Goal: Information Seeking & Learning: Learn about a topic

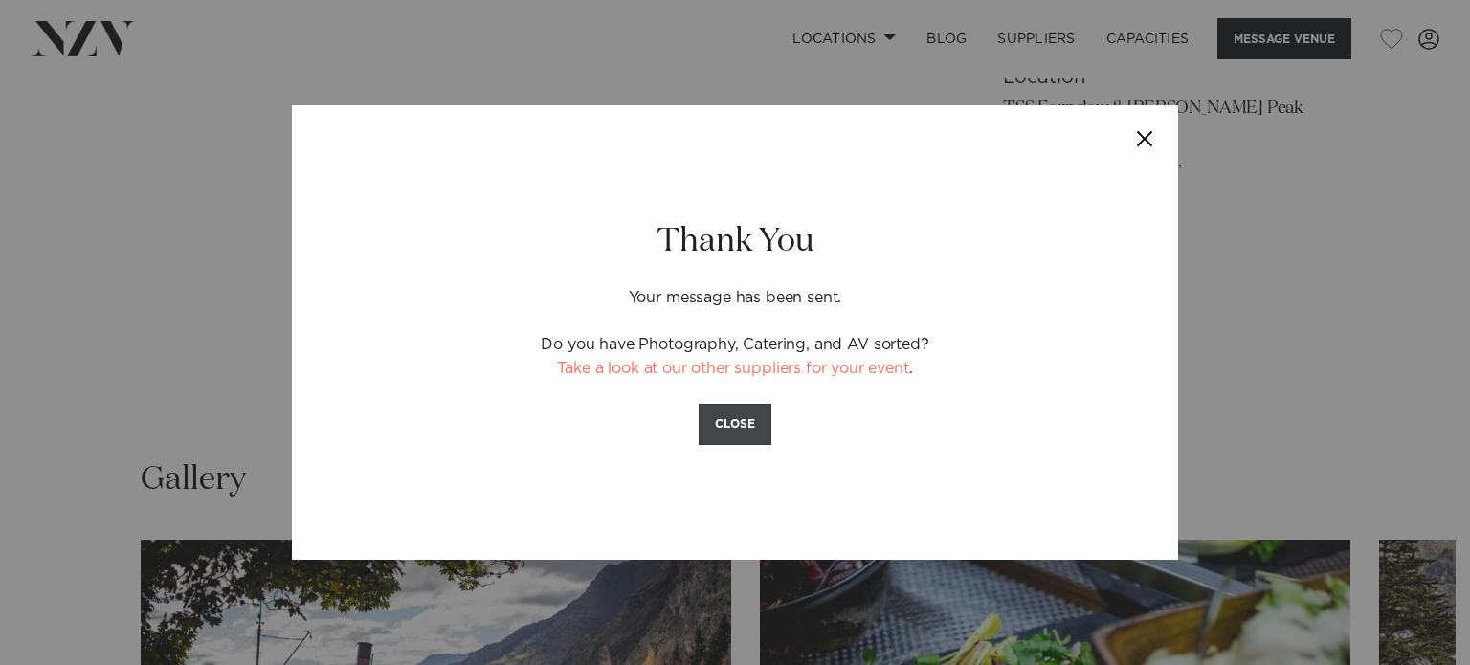
click at [731, 439] on button "CLOSE" at bounding box center [735, 424] width 73 height 41
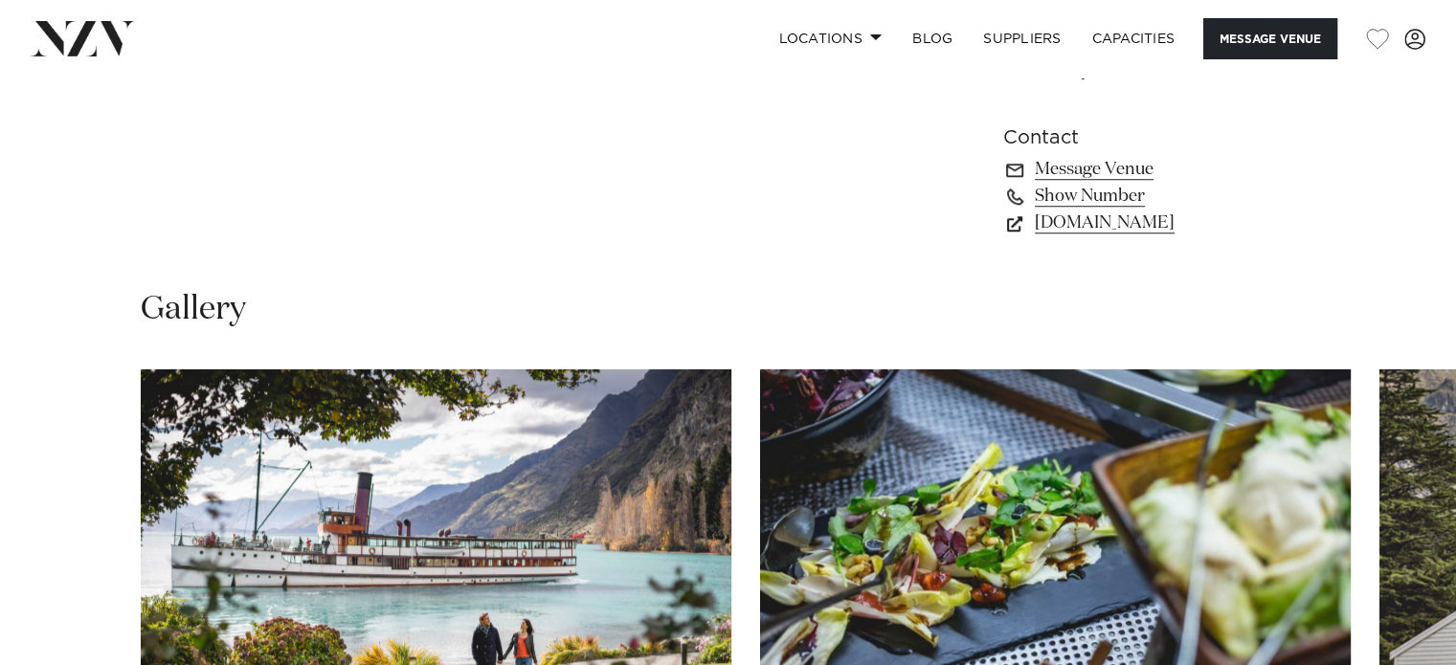
scroll to position [1489, 0]
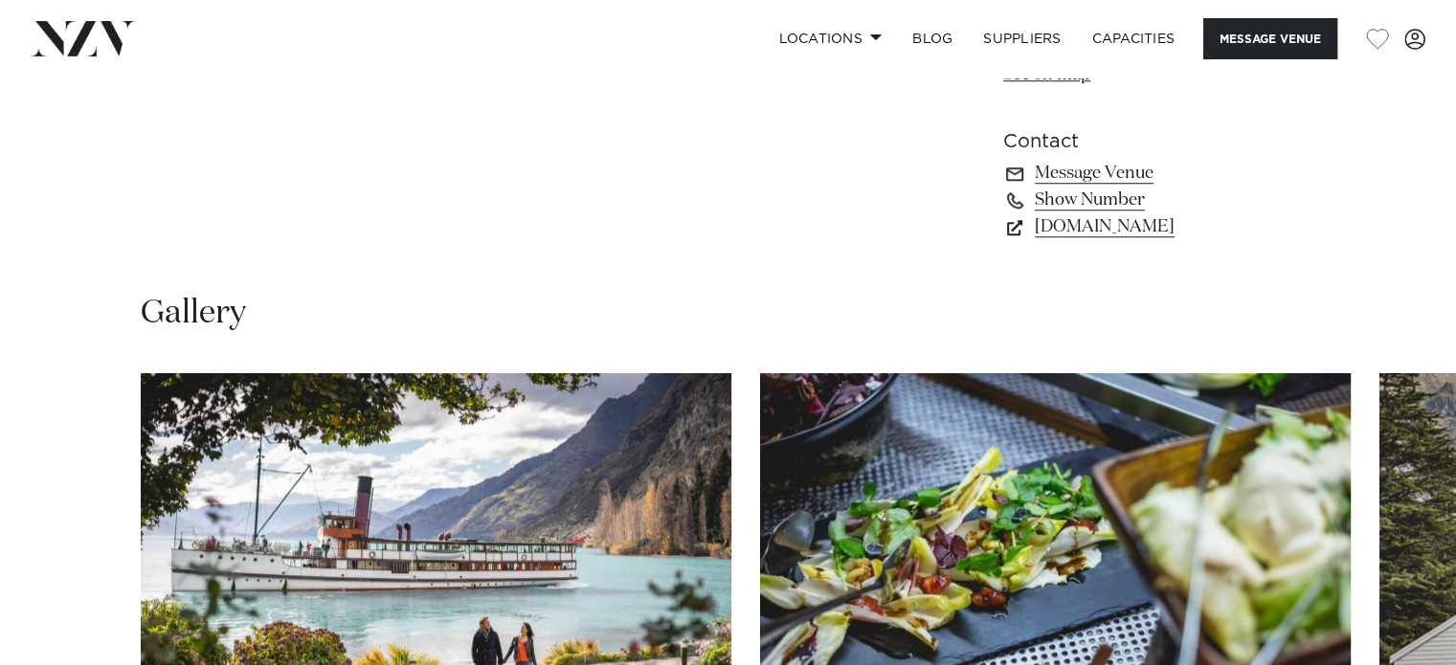
click at [500, 504] on img "1 / 10" at bounding box center [436, 590] width 591 height 434
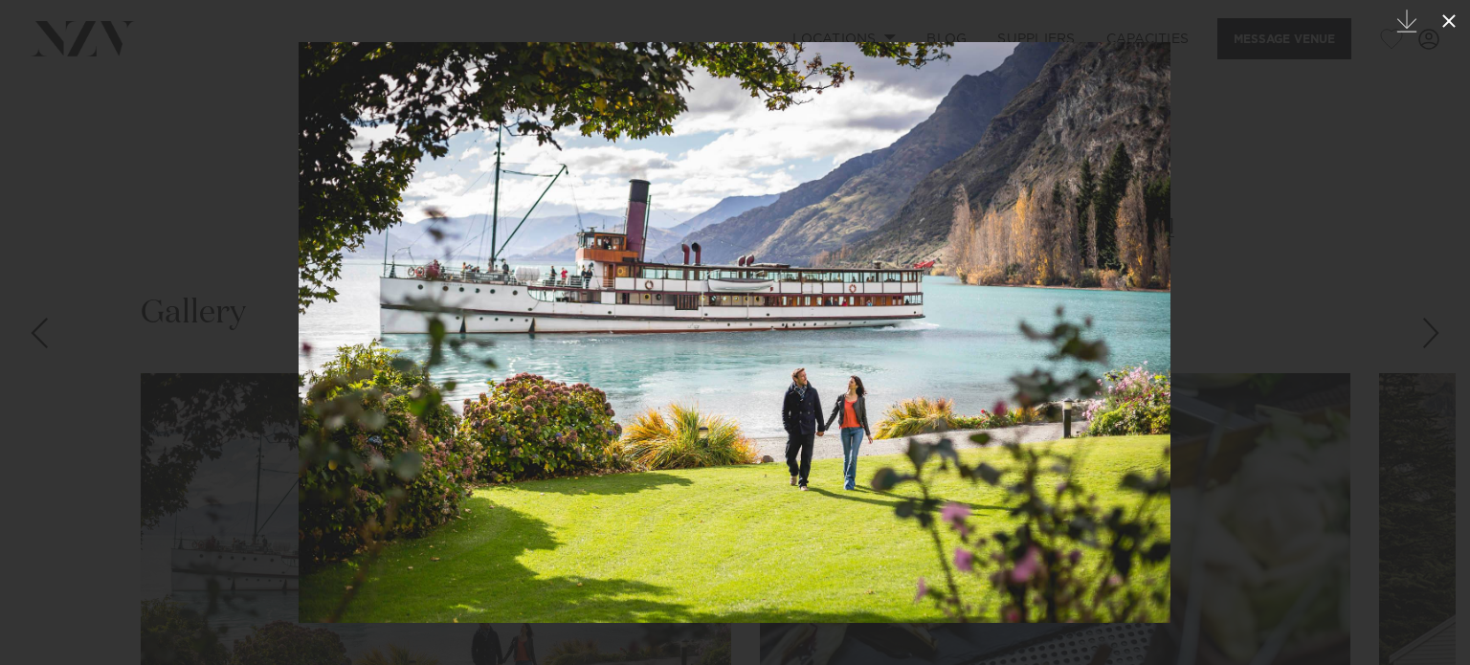
click at [1448, 19] on icon at bounding box center [1448, 20] width 13 height 13
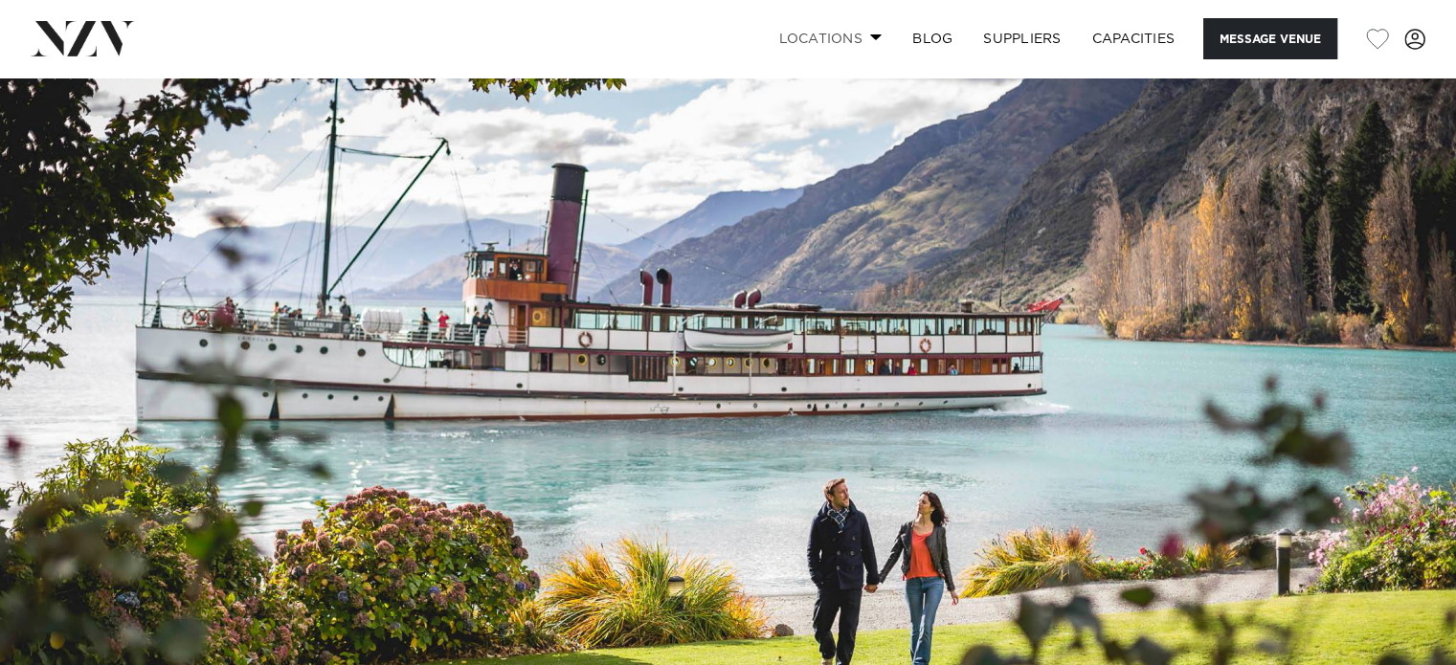
click at [827, 34] on link "Locations" at bounding box center [830, 38] width 134 height 41
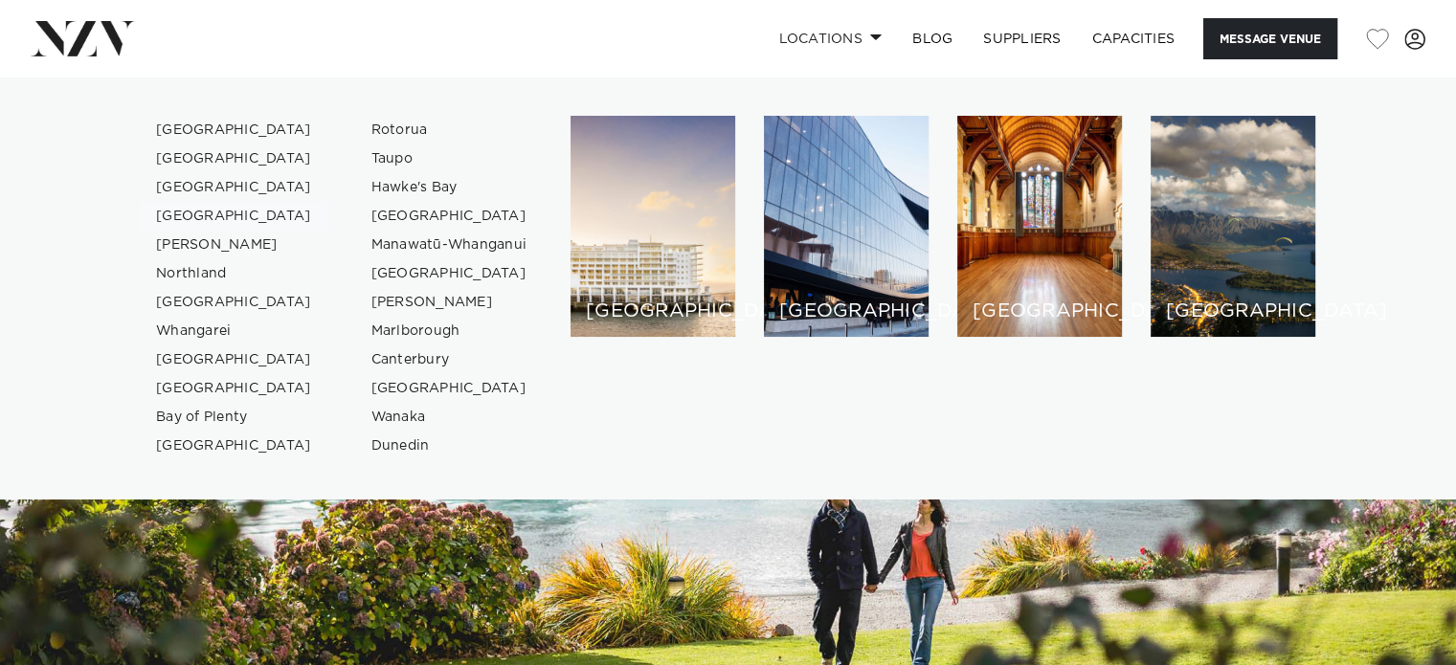
click at [219, 212] on link "[GEOGRAPHIC_DATA]" at bounding box center [234, 216] width 187 height 29
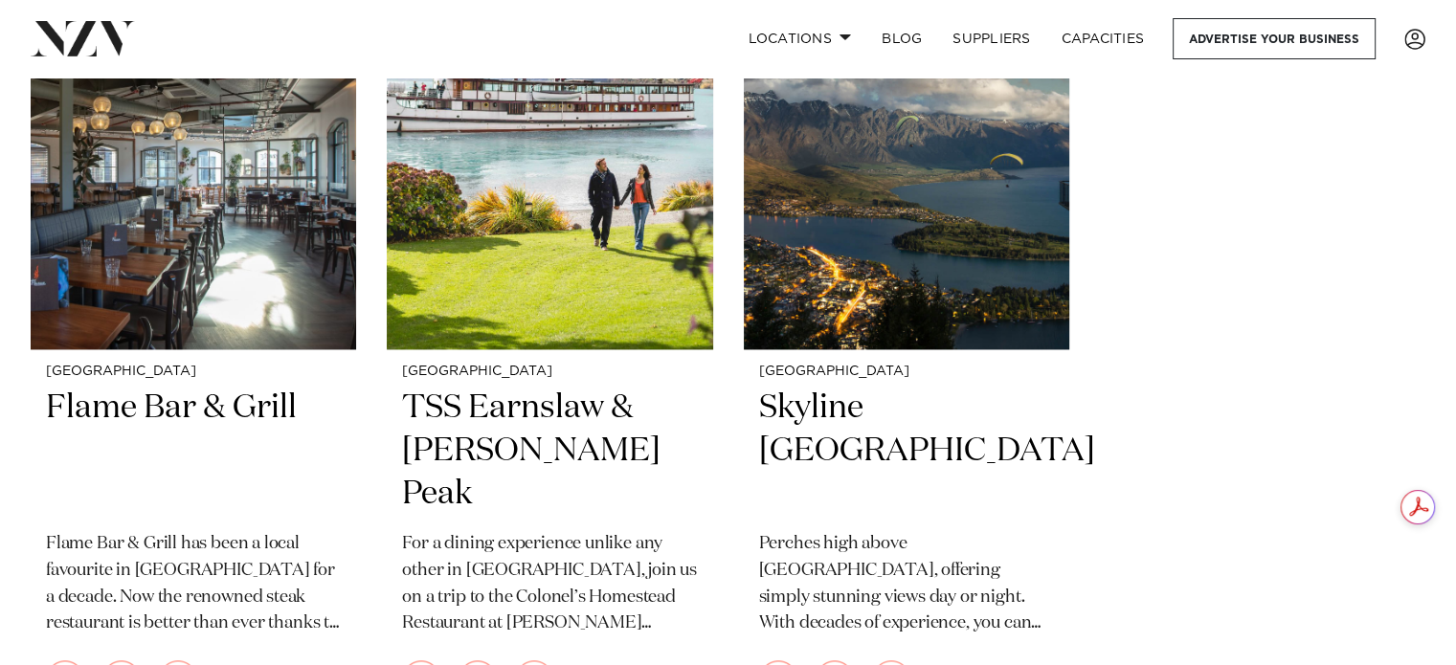
drag, startPoint x: 1466, startPoint y: 42, endPoint x: 1469, endPoint y: 401, distance: 359.0
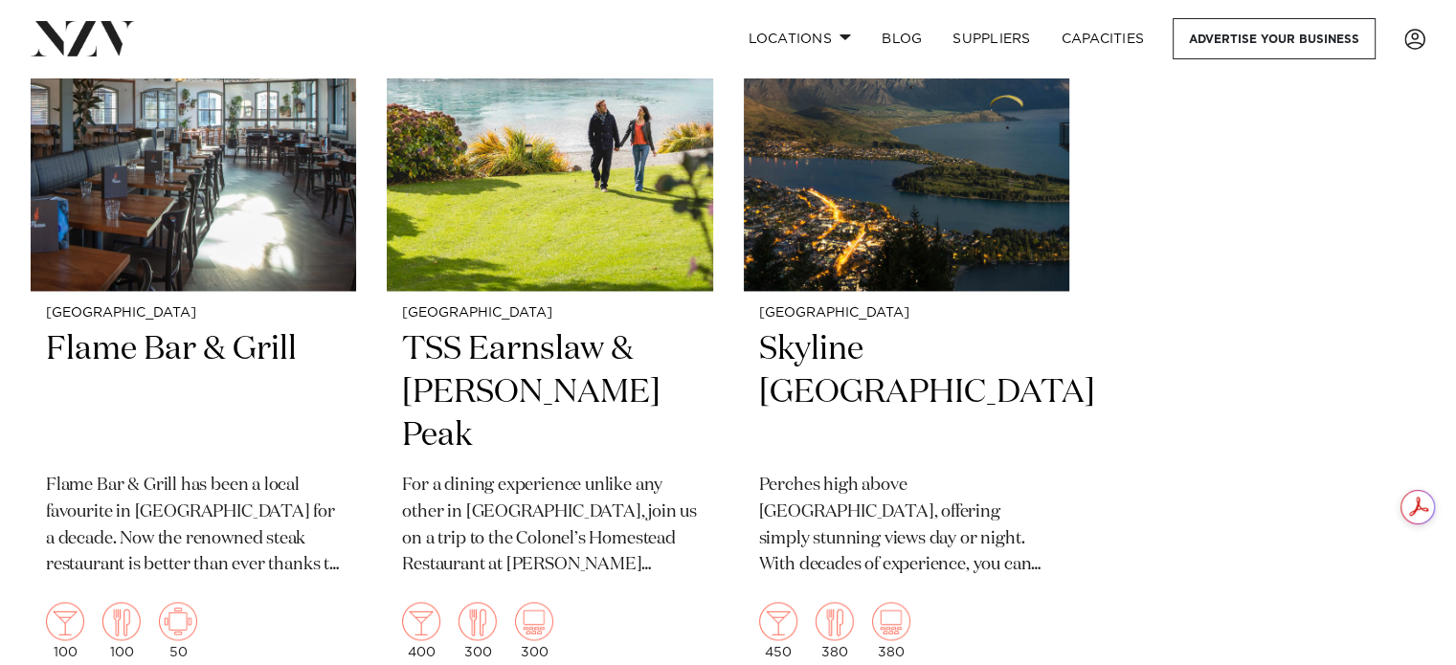
scroll to position [2711, 0]
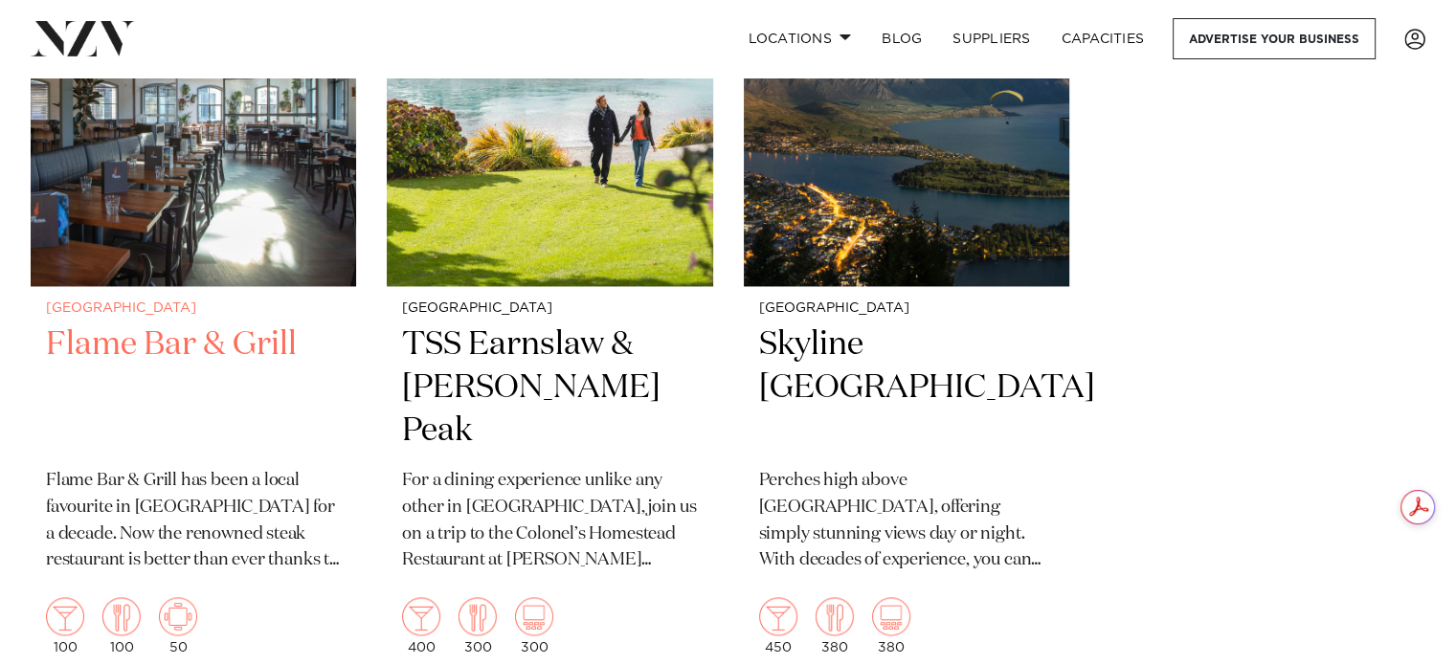
click at [180, 324] on h2 "Flame Bar & Grill" at bounding box center [193, 388] width 295 height 129
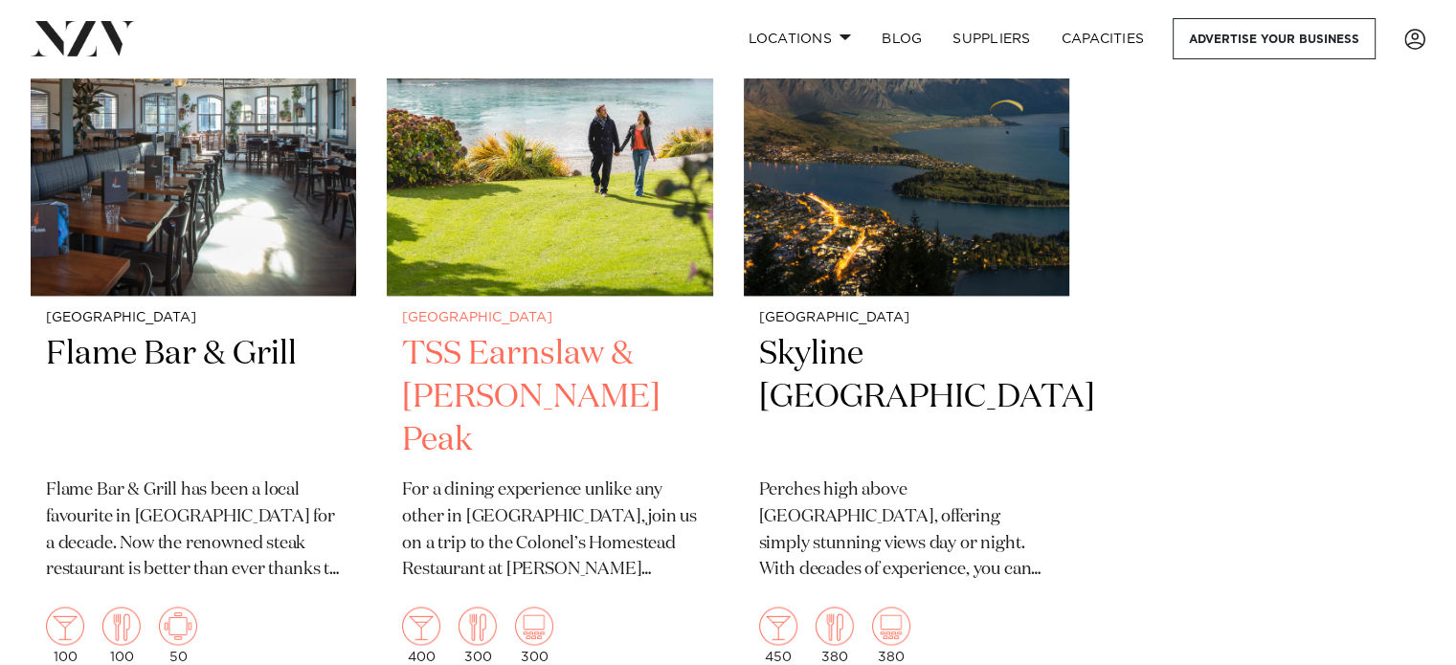
click at [545, 213] on img at bounding box center [549, 77] width 325 height 436
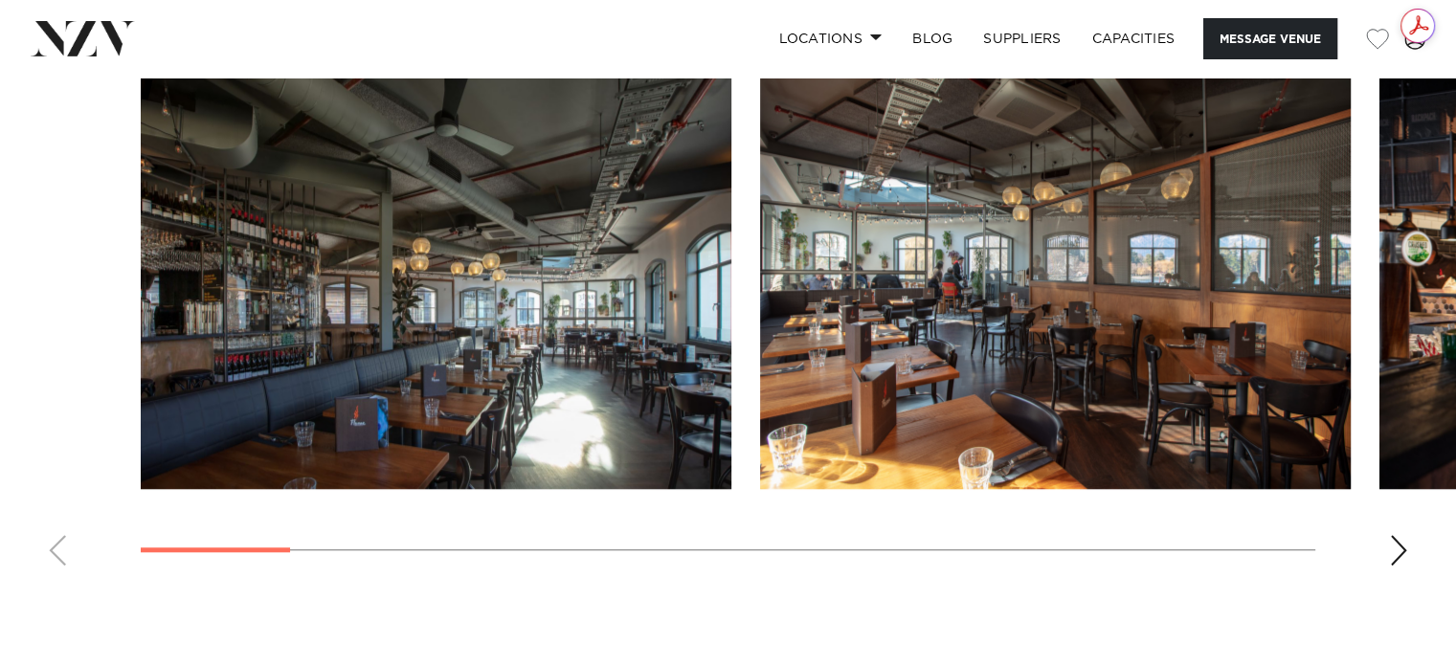
click at [1389, 557] on div "Next slide" at bounding box center [1398, 550] width 19 height 31
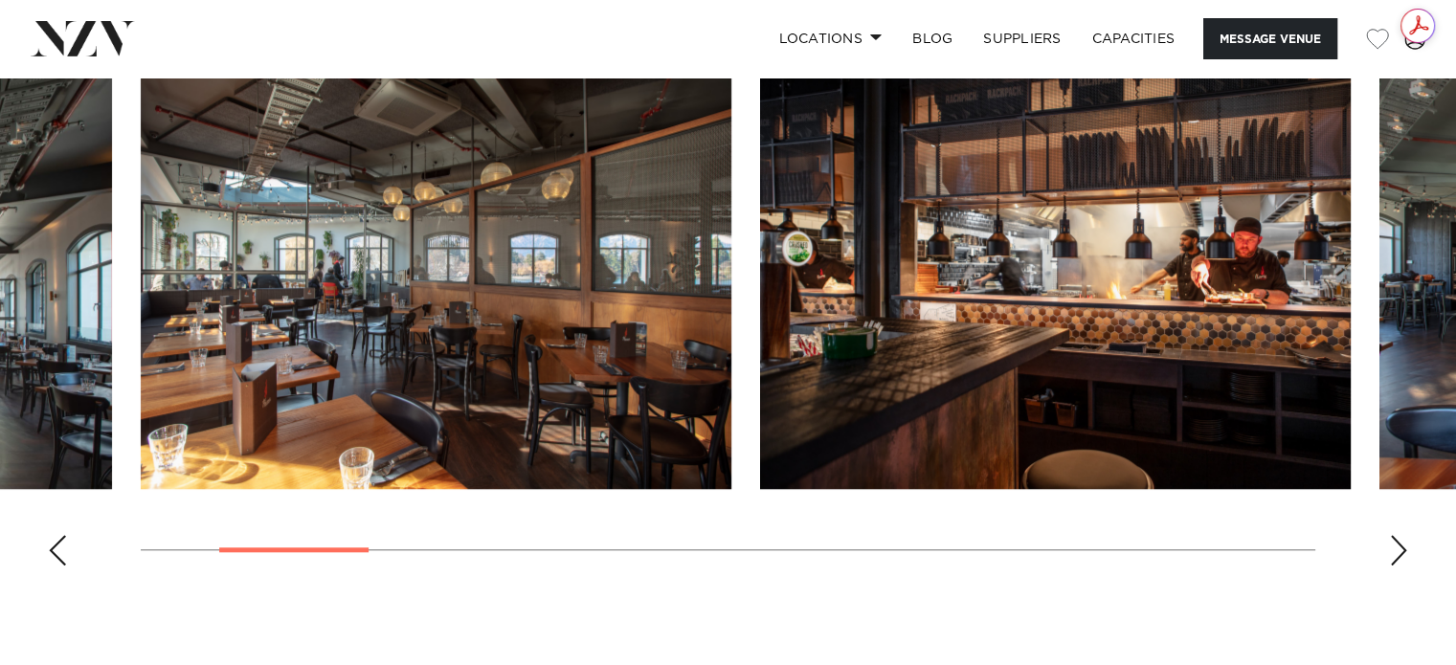
click at [1389, 557] on div "Next slide" at bounding box center [1398, 550] width 19 height 31
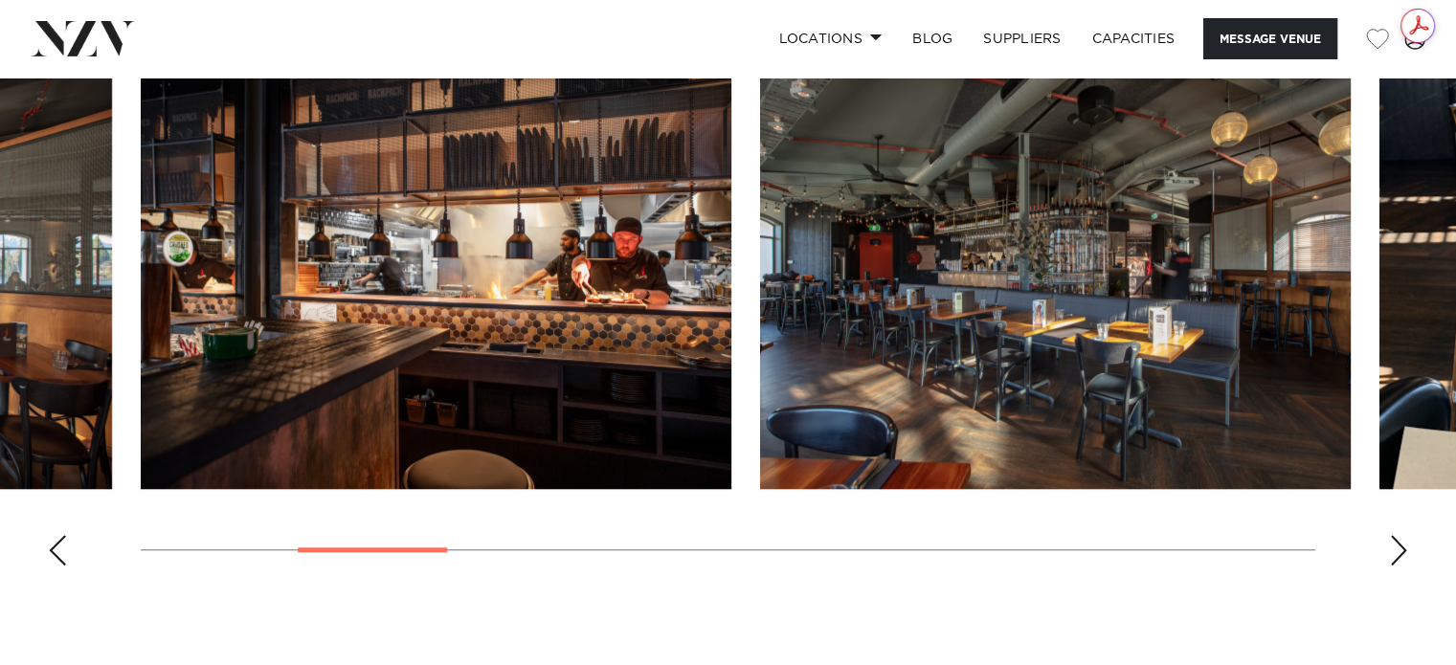
click at [1389, 557] on div "Next slide" at bounding box center [1398, 550] width 19 height 31
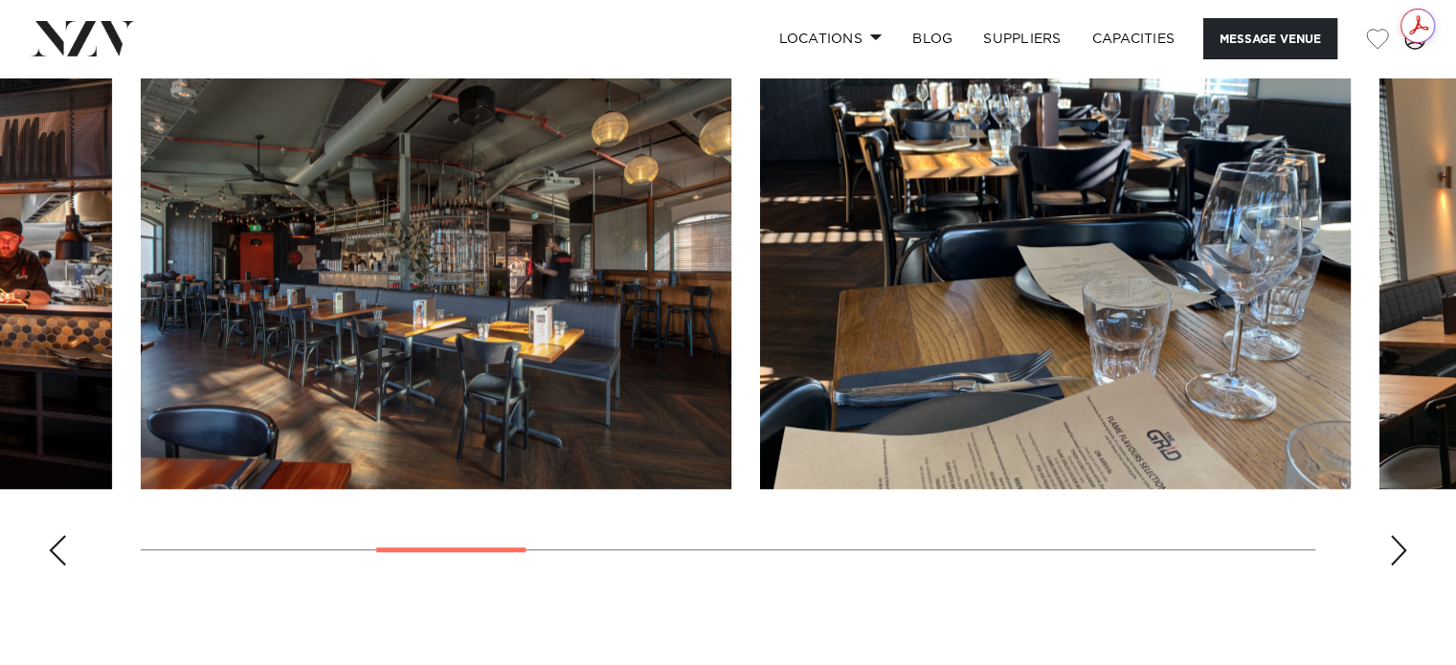
click at [1389, 557] on div "Next slide" at bounding box center [1398, 550] width 19 height 31
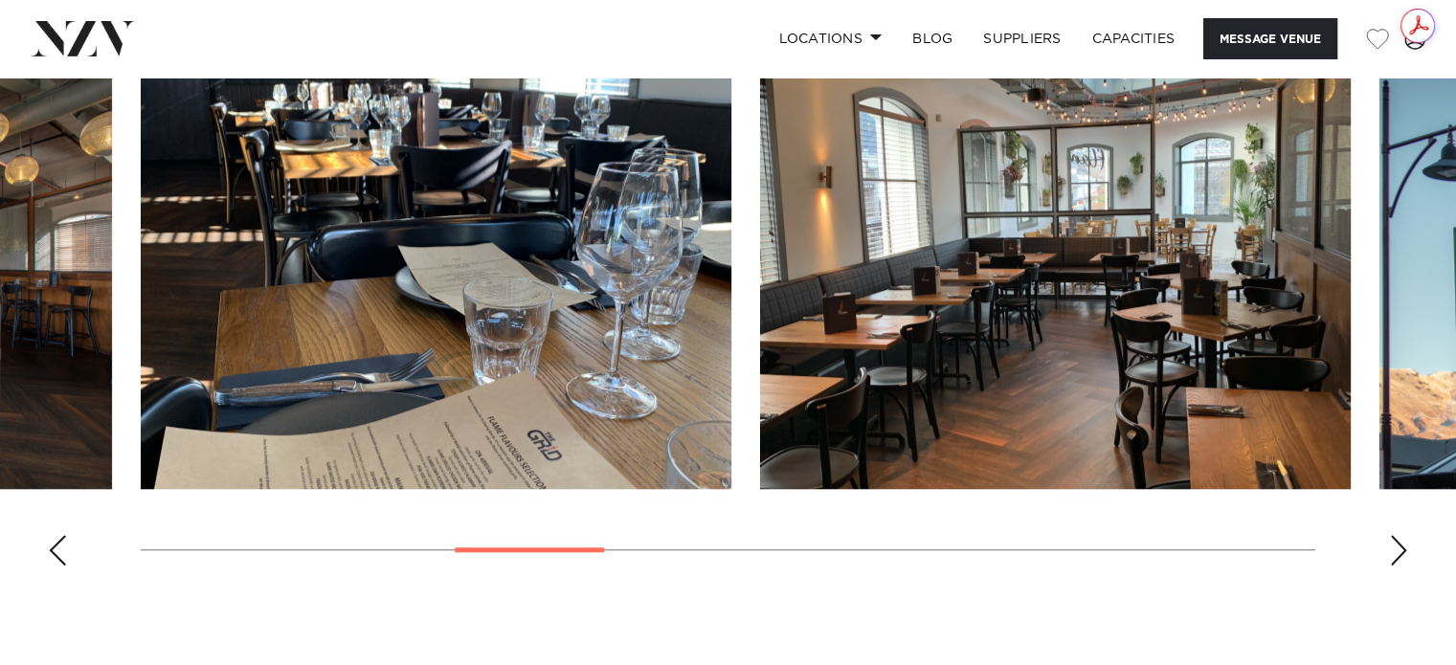
click at [1389, 557] on div "Next slide" at bounding box center [1398, 550] width 19 height 31
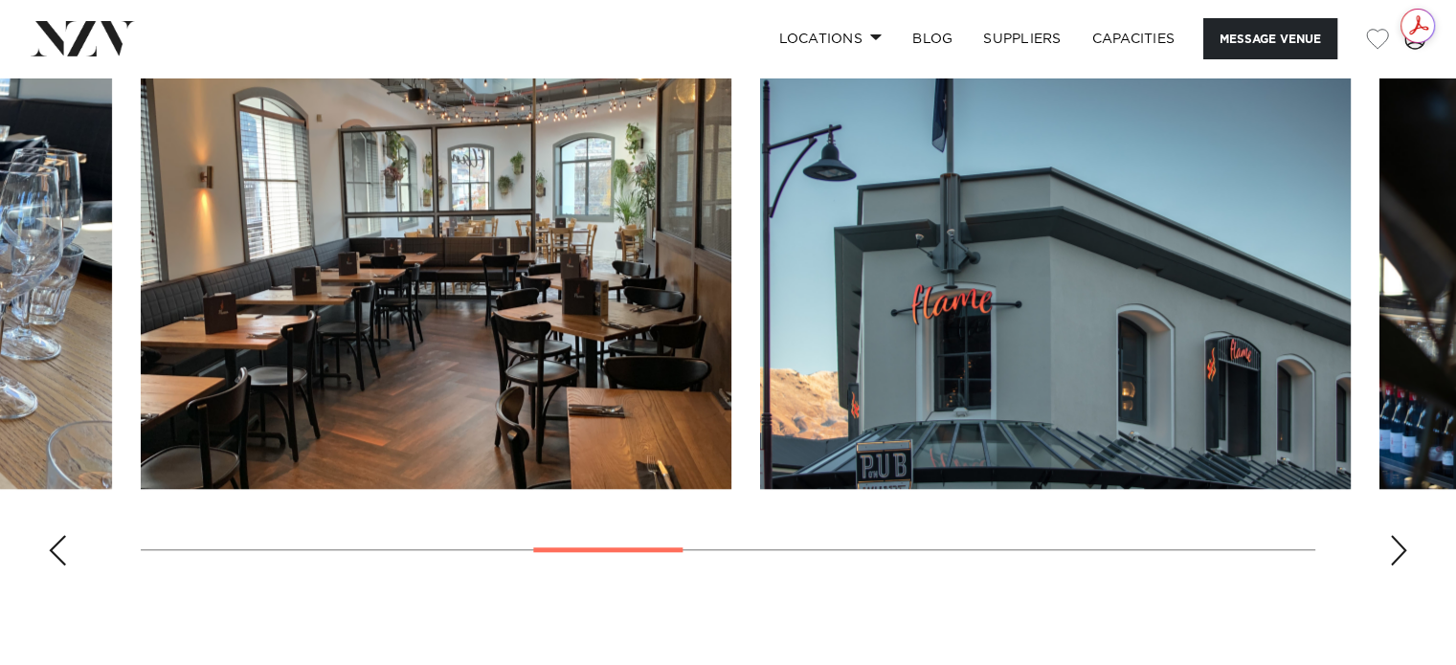
click at [1389, 557] on div "Next slide" at bounding box center [1398, 550] width 19 height 31
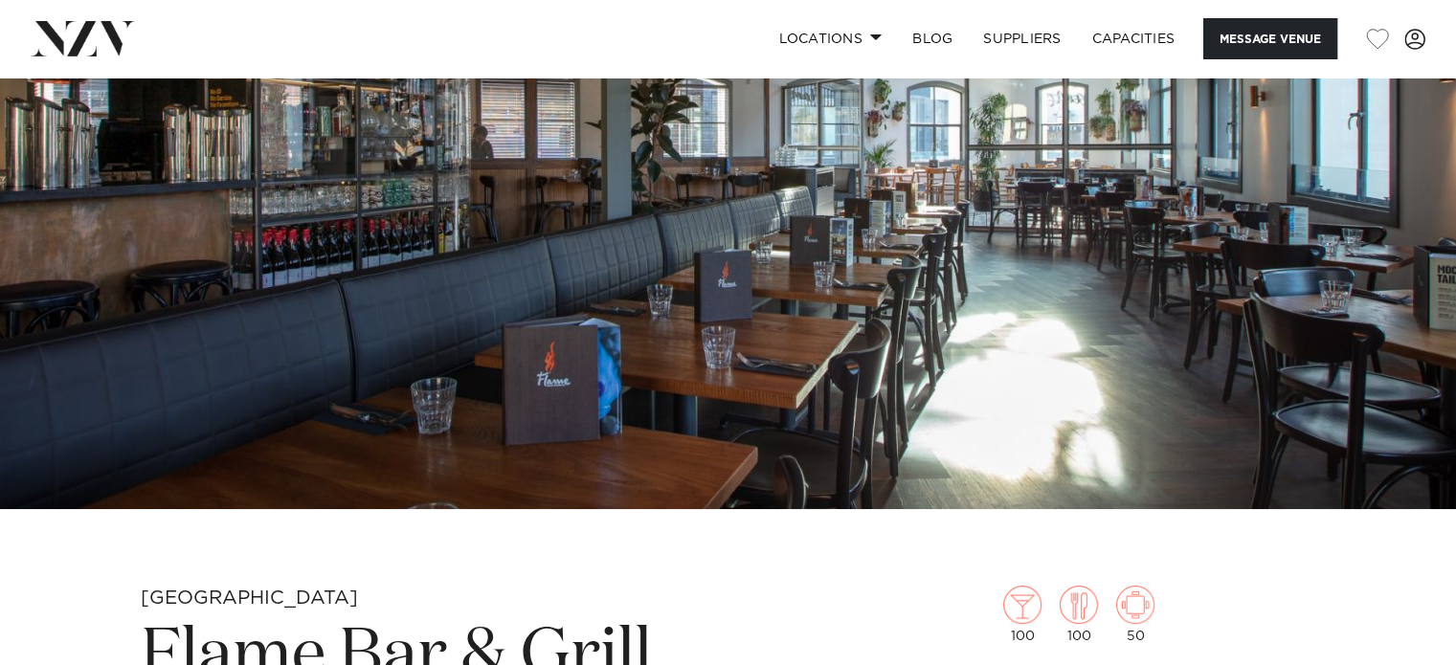
scroll to position [124, 0]
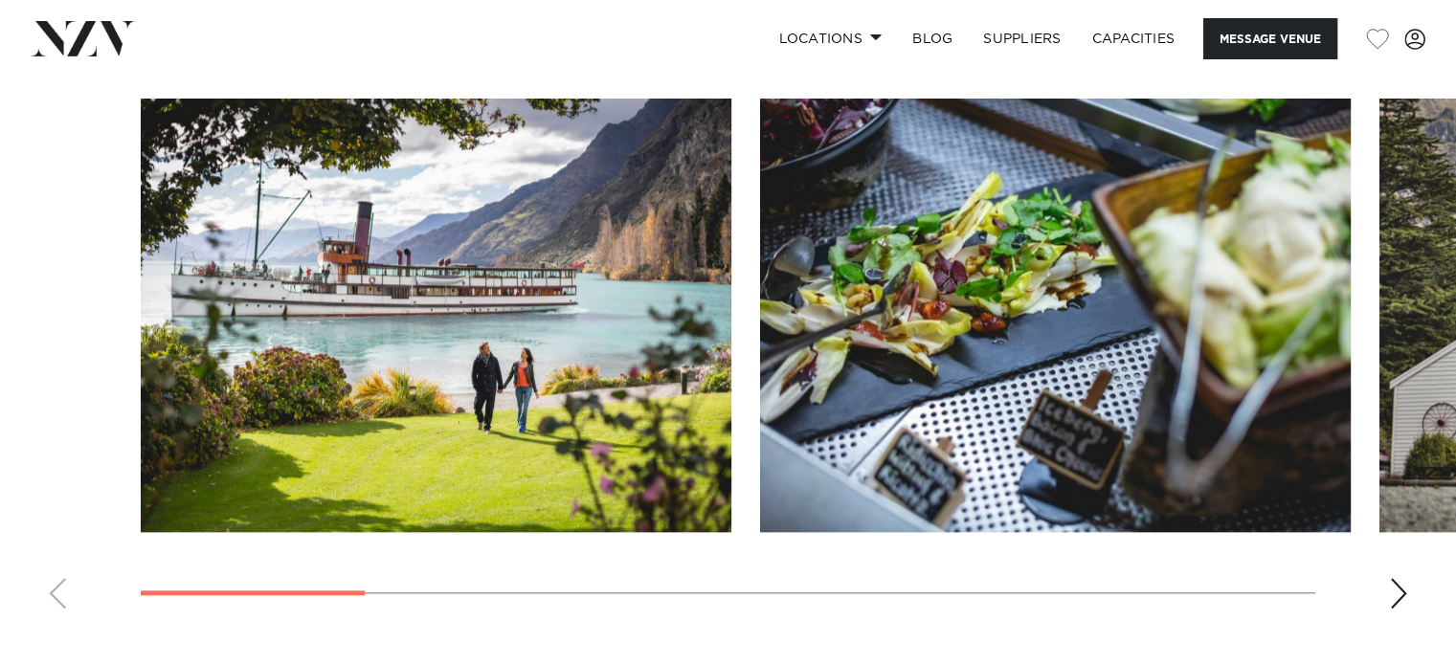
scroll to position [1769, 0]
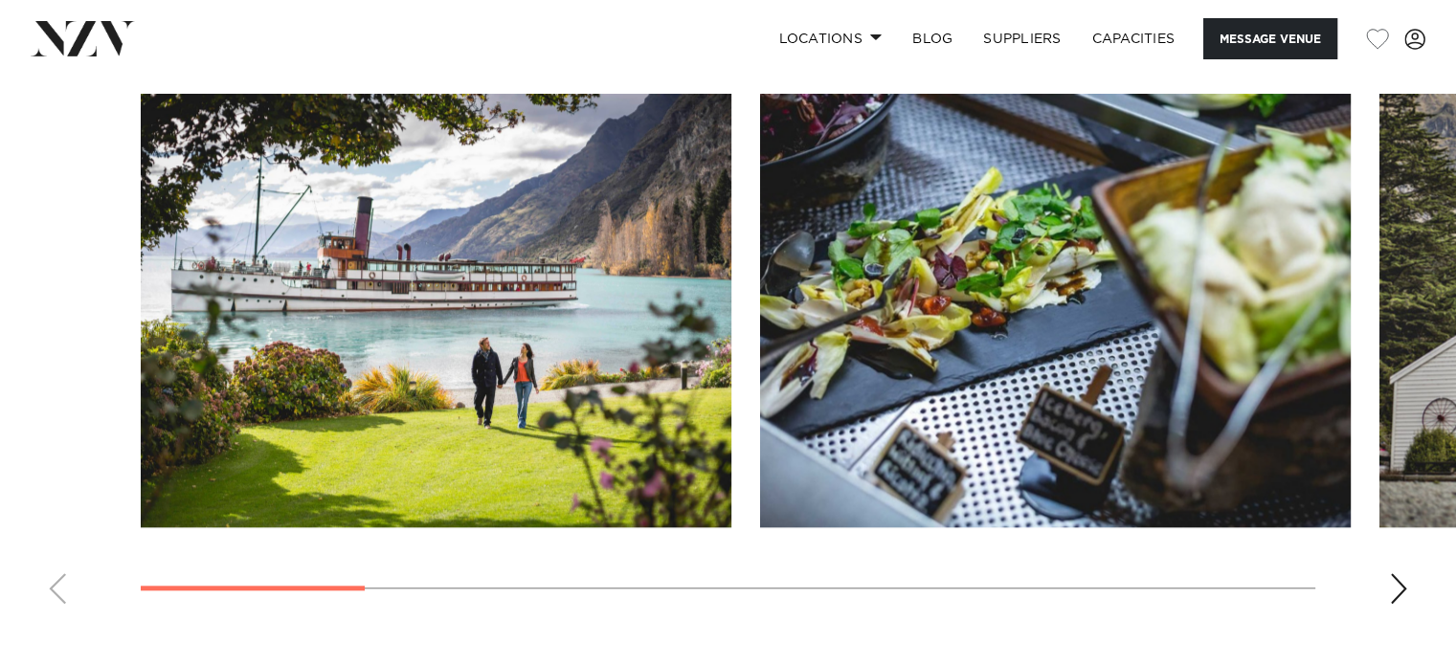
click at [1405, 573] on div "Next slide" at bounding box center [1398, 588] width 19 height 31
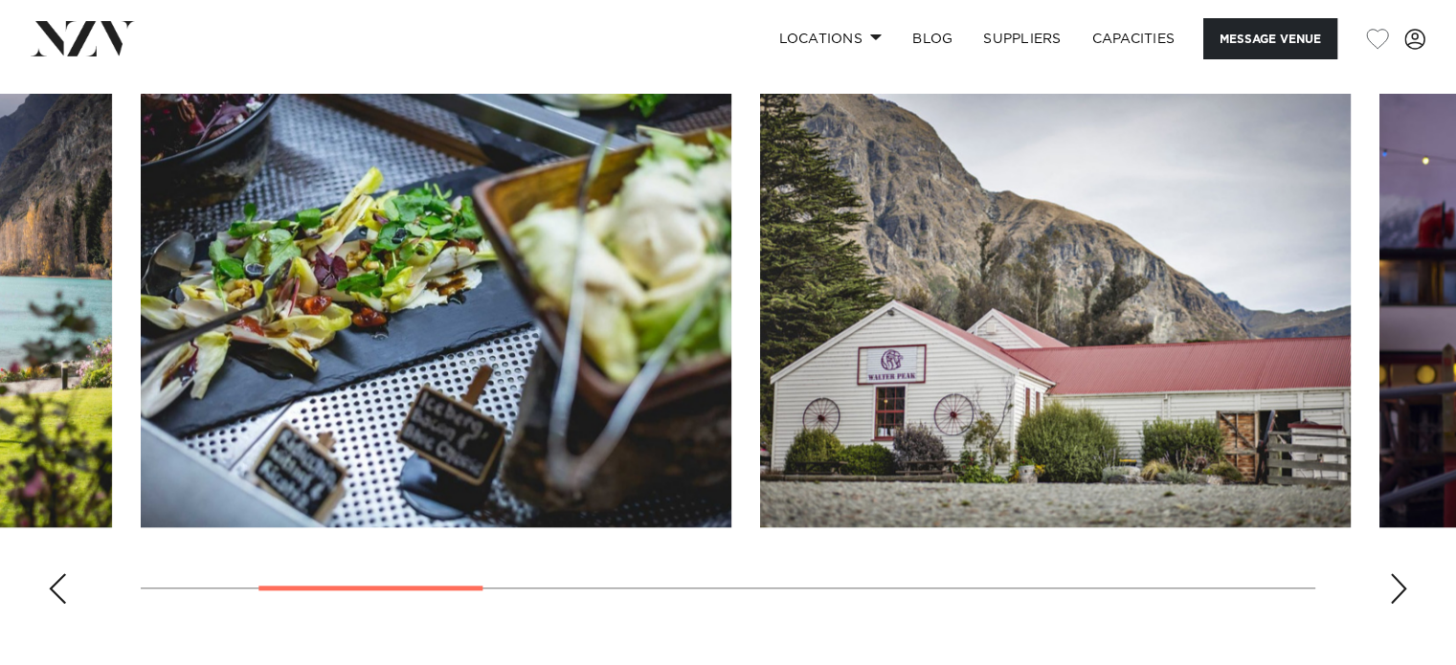
click at [1405, 573] on div "Next slide" at bounding box center [1398, 588] width 19 height 31
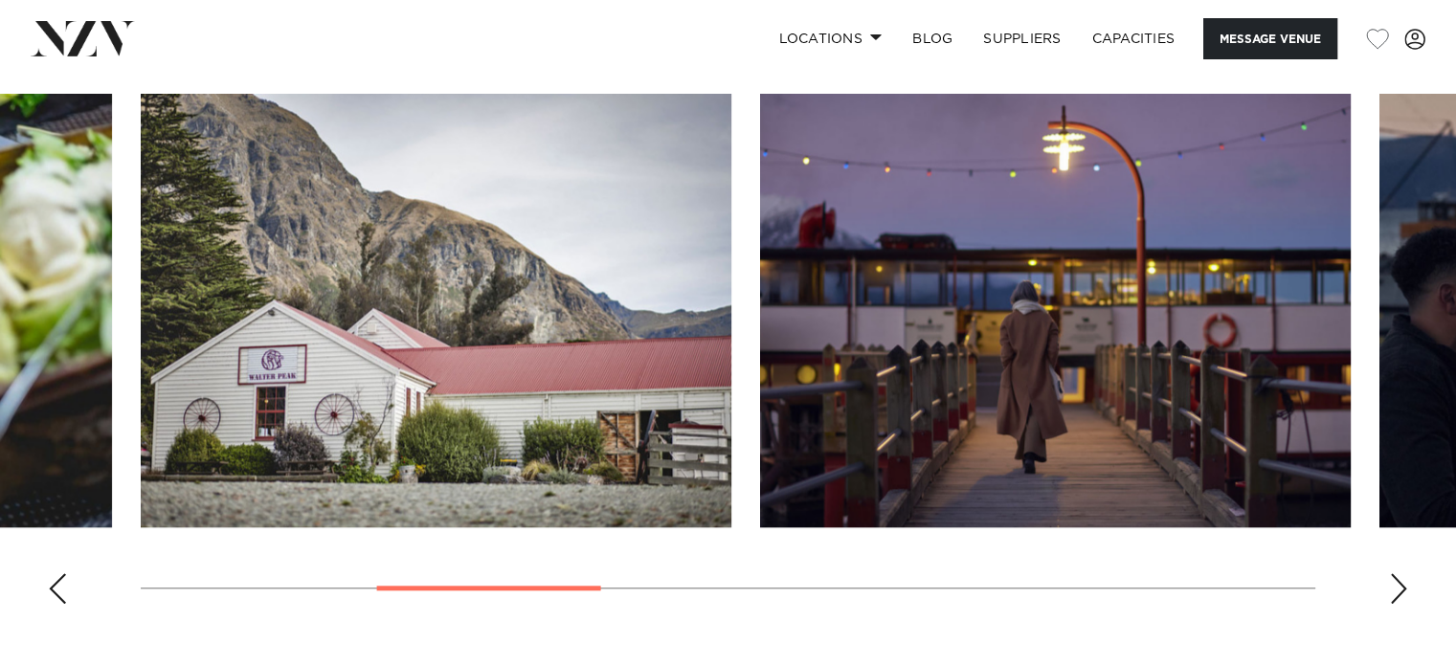
click at [1405, 573] on div "Next slide" at bounding box center [1398, 588] width 19 height 31
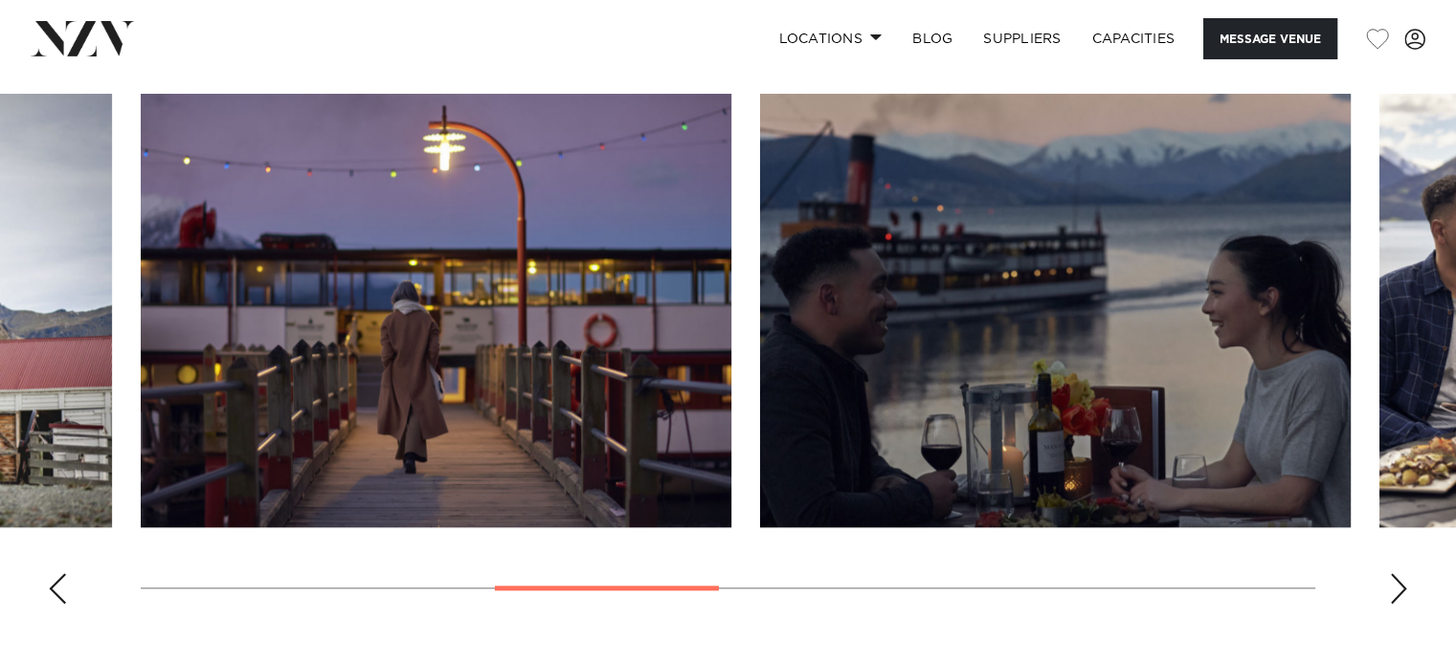
click at [1405, 573] on div "Next slide" at bounding box center [1398, 588] width 19 height 31
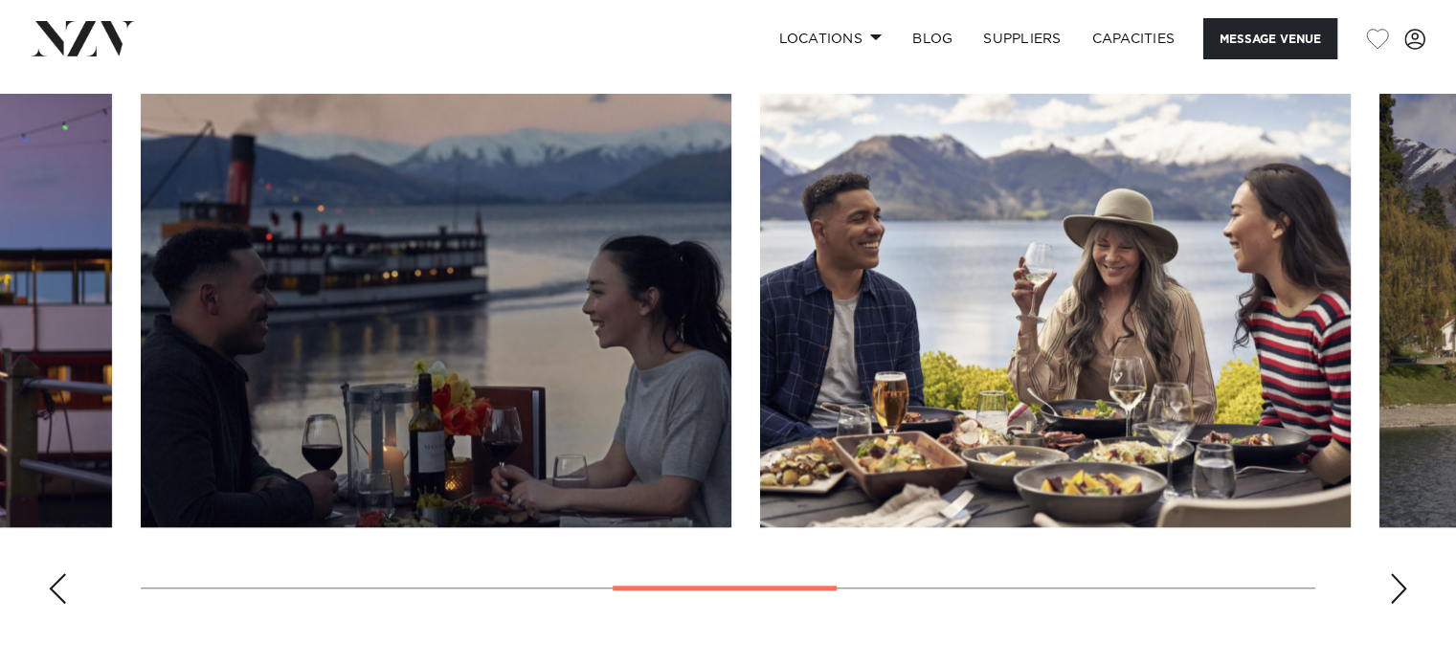
click at [1405, 573] on div "Next slide" at bounding box center [1398, 588] width 19 height 31
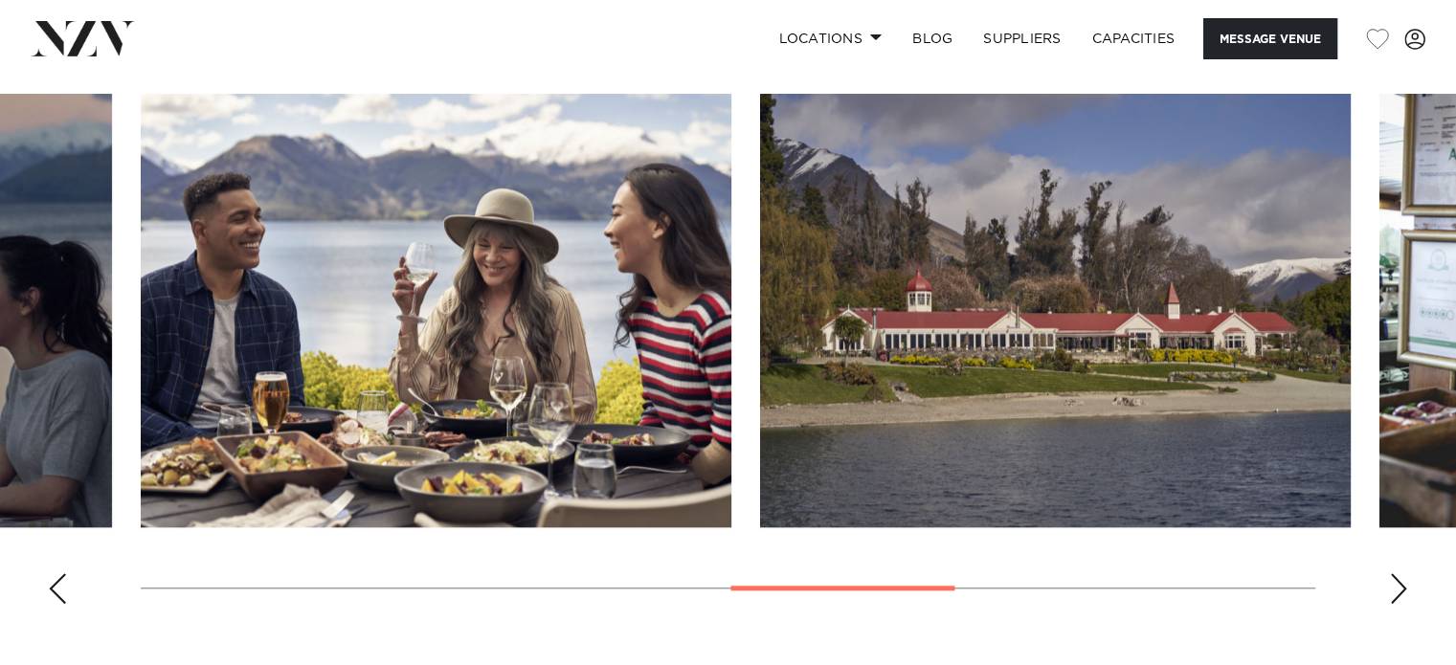
click at [1405, 573] on div "Next slide" at bounding box center [1398, 588] width 19 height 31
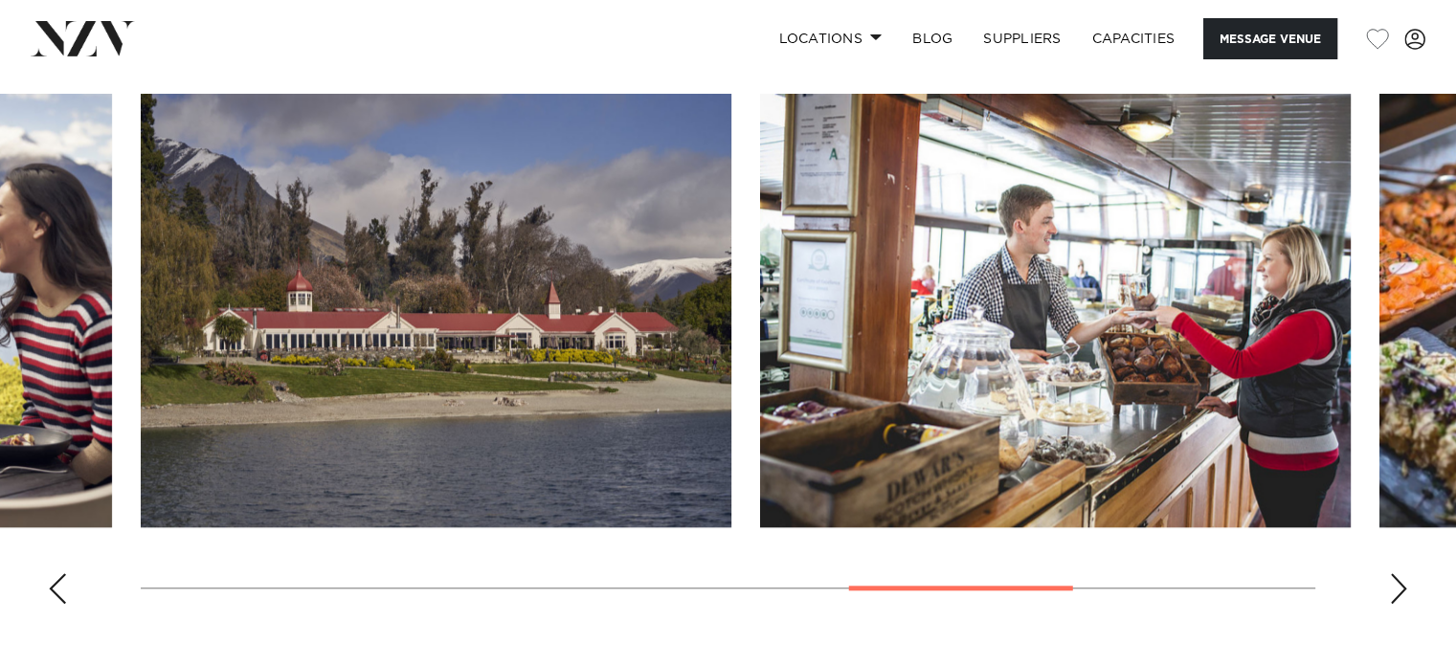
click at [1405, 573] on div "Next slide" at bounding box center [1398, 588] width 19 height 31
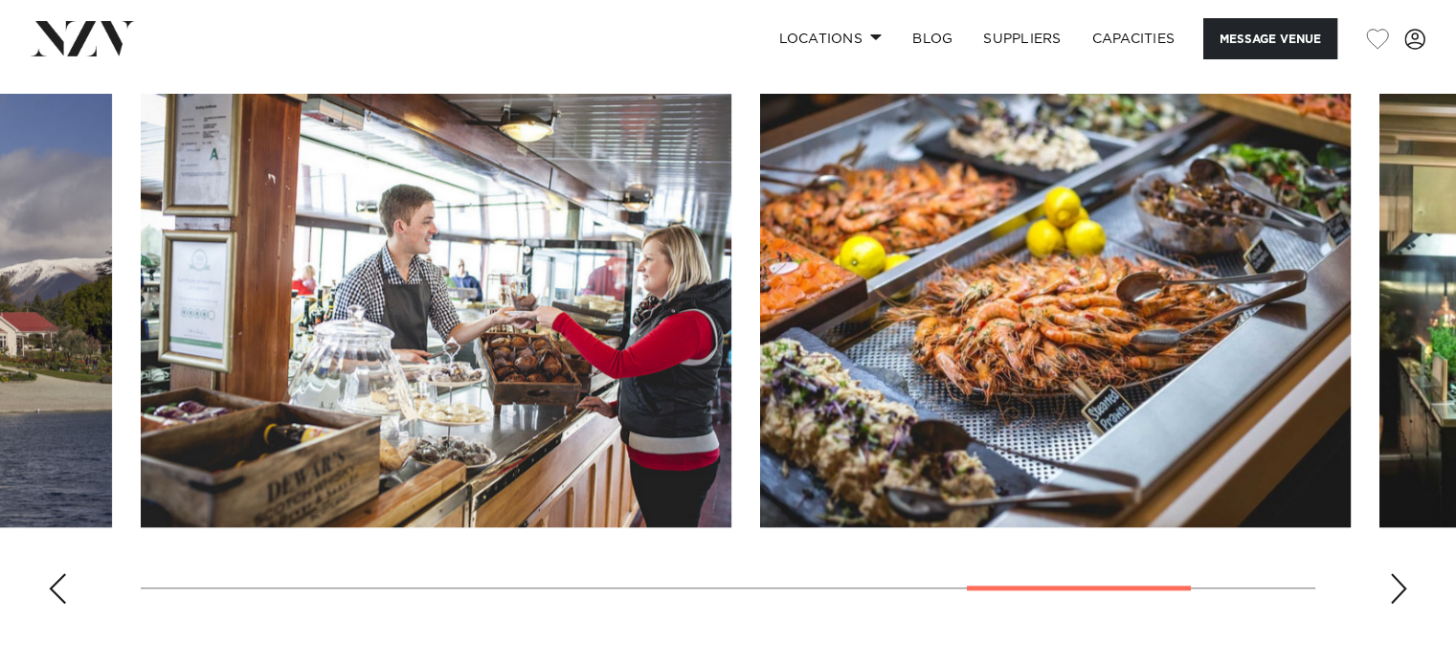
click at [1405, 573] on div "Next slide" at bounding box center [1398, 588] width 19 height 31
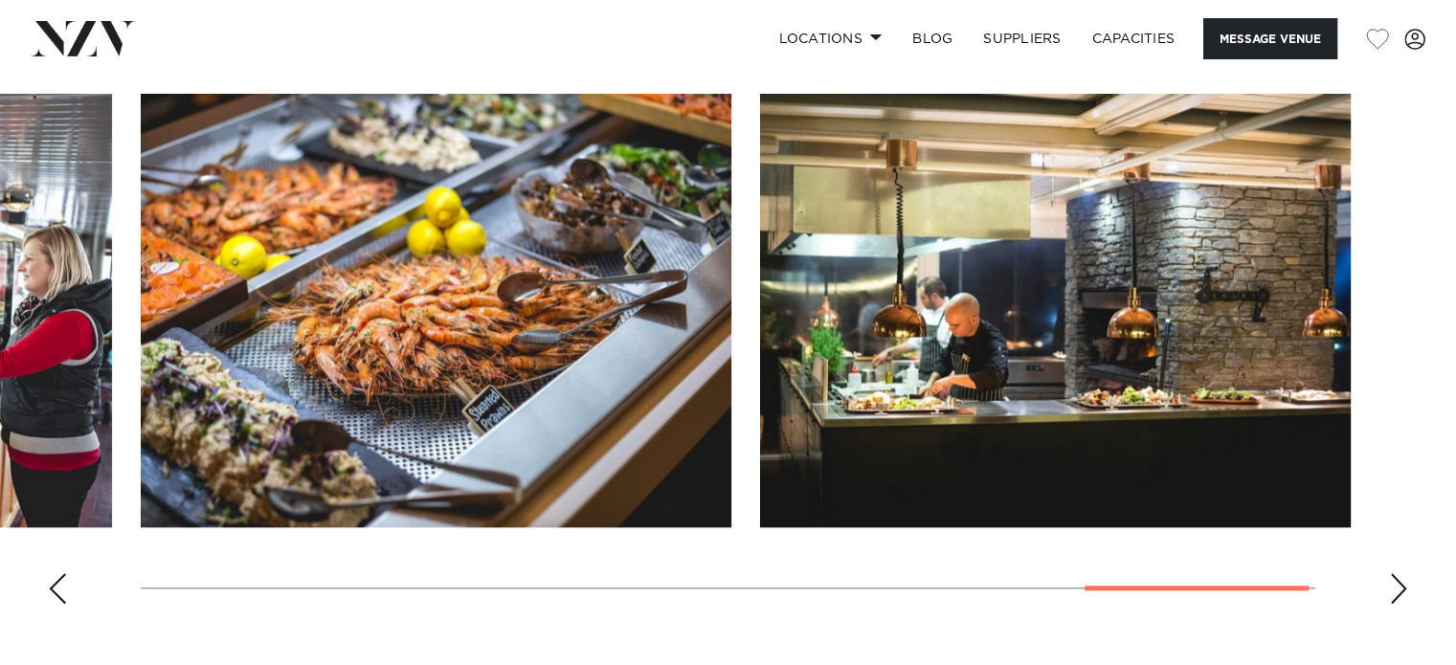
click at [1405, 573] on div "Next slide" at bounding box center [1398, 588] width 19 height 31
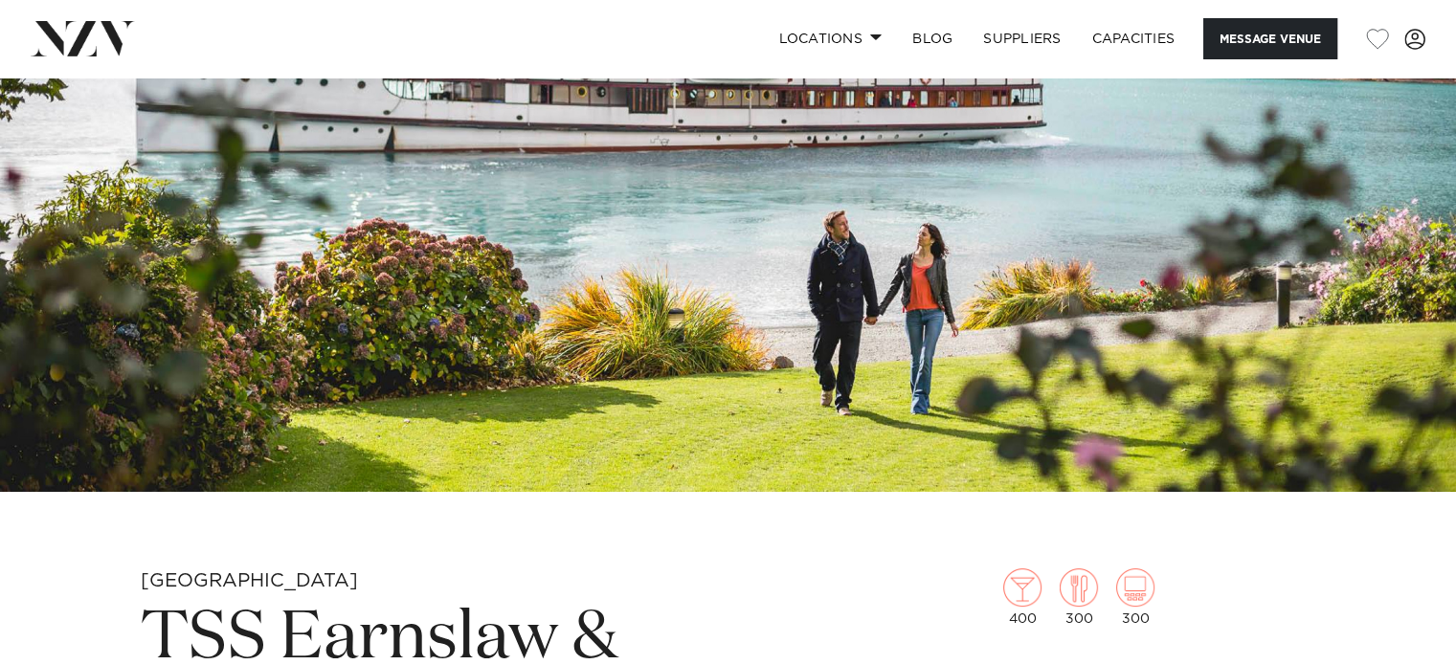
scroll to position [0, 0]
